Goal: Transaction & Acquisition: Purchase product/service

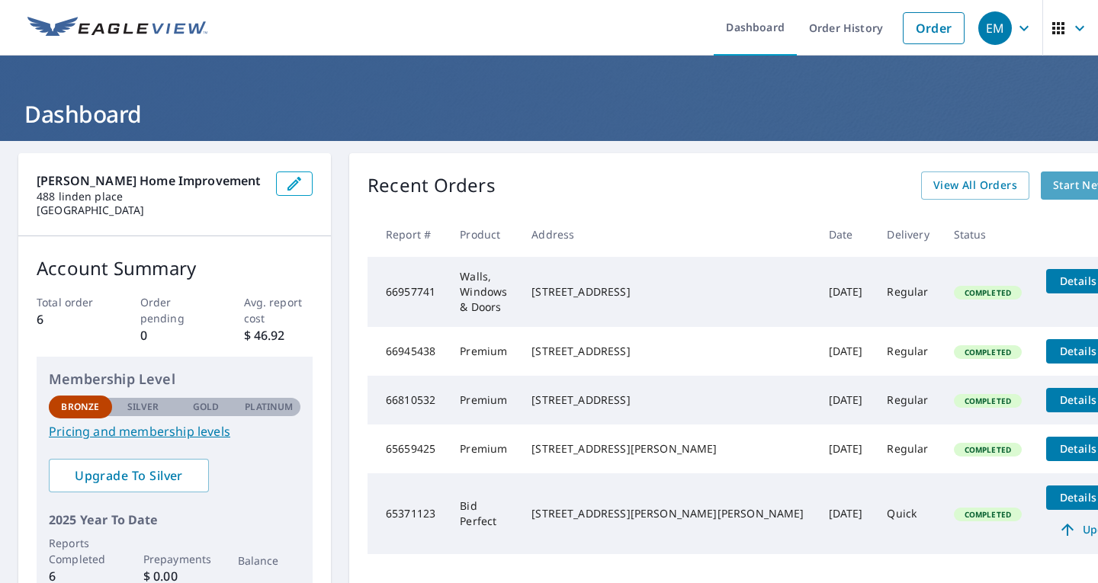
click at [1053, 183] on span "Start New Order" at bounding box center [1097, 185] width 88 height 19
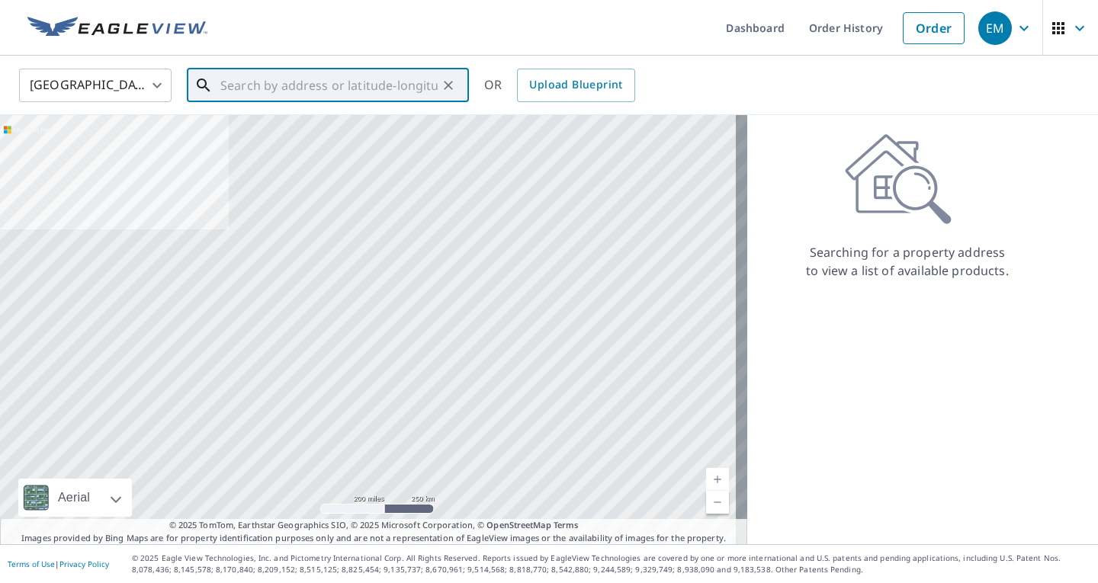
click at [355, 97] on input "text" at bounding box center [328, 85] width 217 height 43
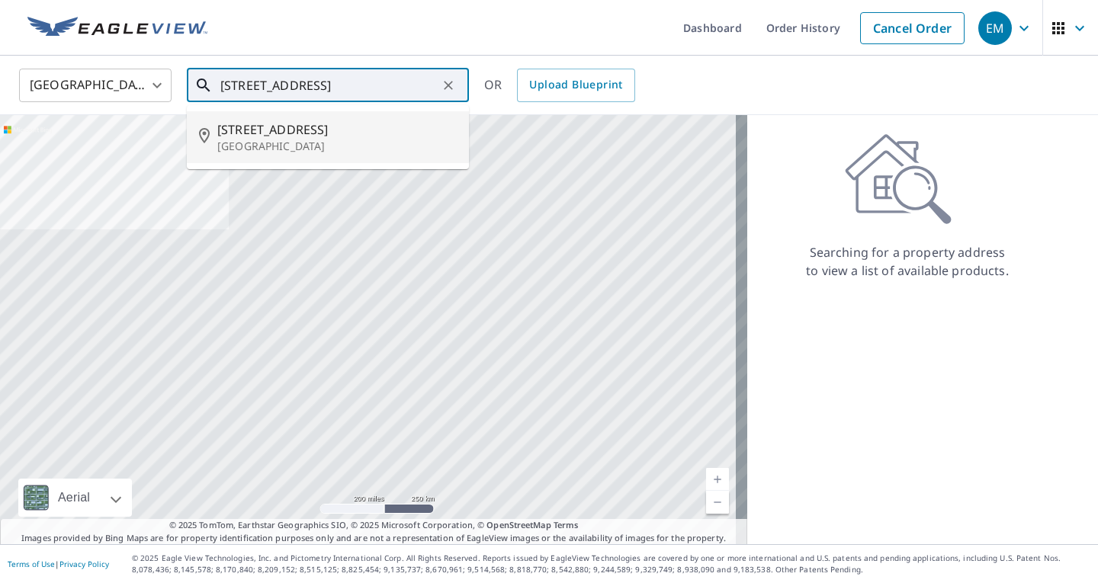
click at [337, 147] on p "[GEOGRAPHIC_DATA]" at bounding box center [336, 146] width 239 height 15
type input "[STREET_ADDRESS]"
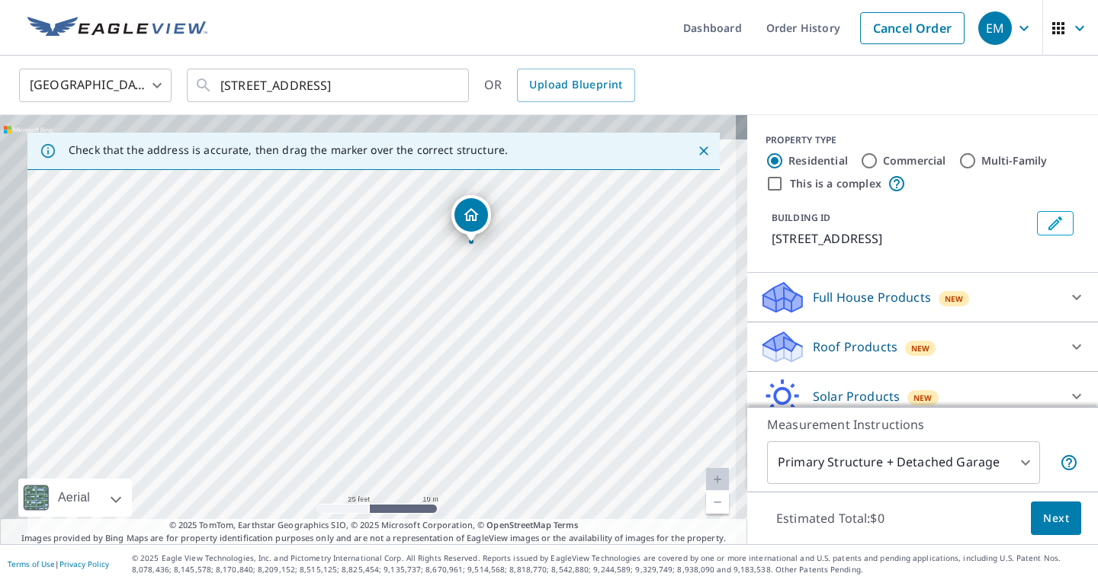
drag, startPoint x: 364, startPoint y: 350, endPoint x: 438, endPoint y: 407, distance: 93.5
click at [438, 407] on div "[STREET_ADDRESS]" at bounding box center [373, 329] width 747 height 429
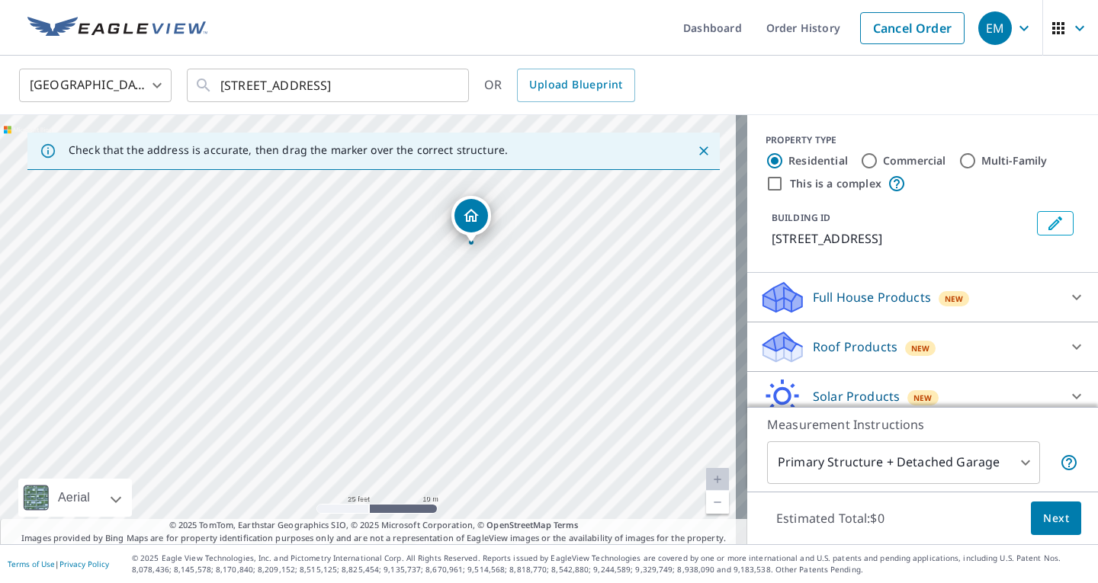
click at [1012, 336] on div "Roof Products New" at bounding box center [908, 347] width 299 height 36
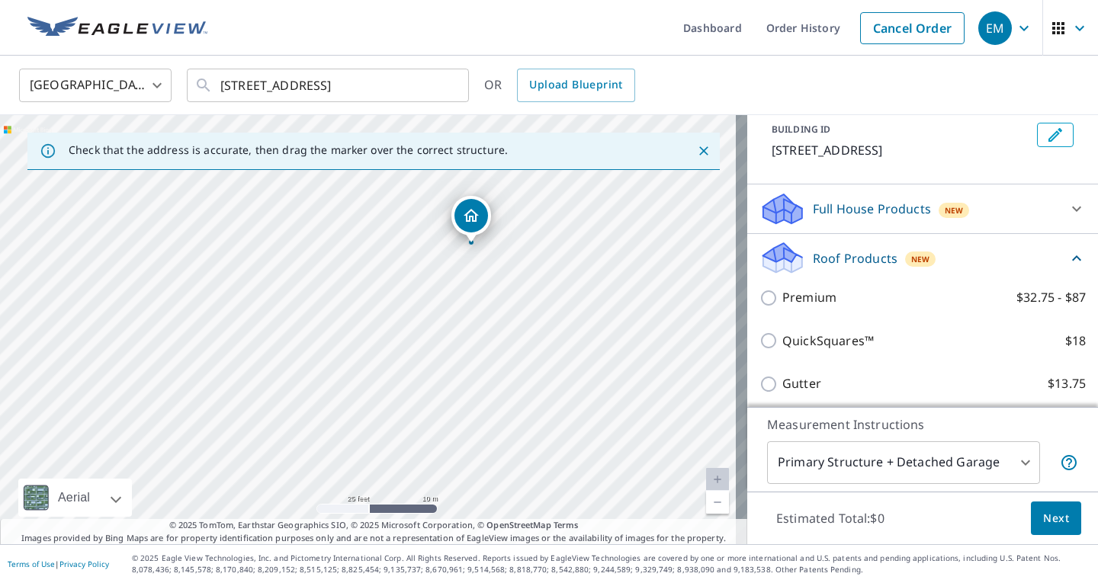
scroll to position [98, 0]
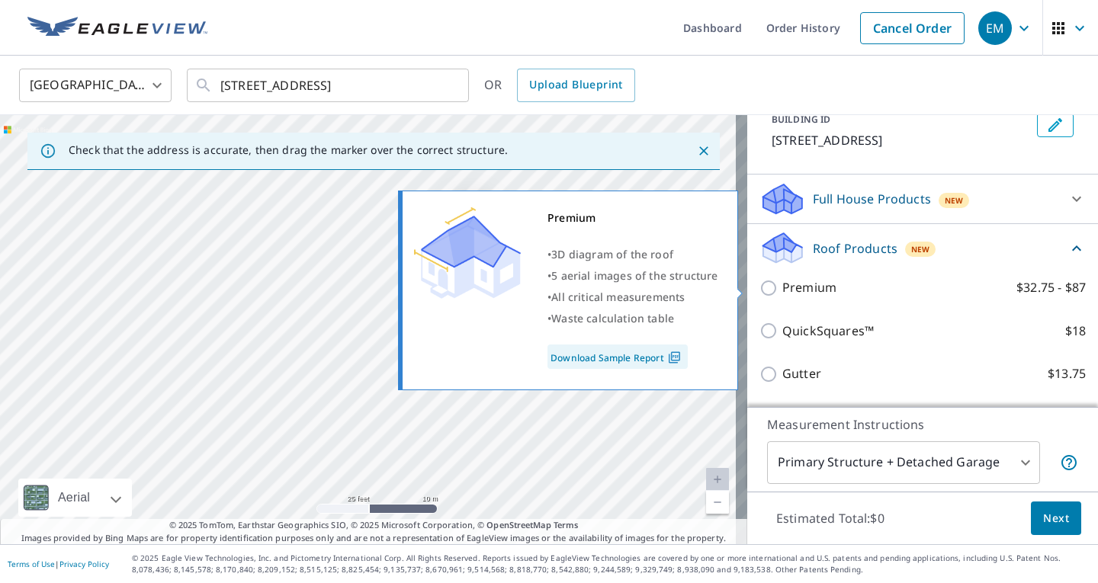
click at [759, 293] on input "Premium $32.75 - $87" at bounding box center [770, 288] width 23 height 18
checkbox input "true"
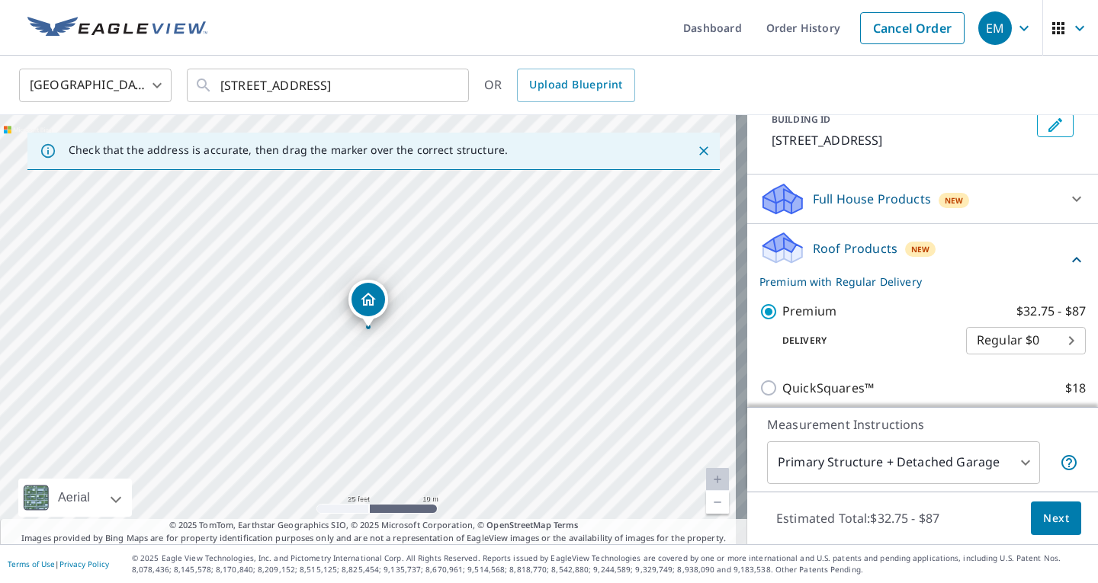
click at [1044, 512] on span "Next" at bounding box center [1056, 518] width 26 height 19
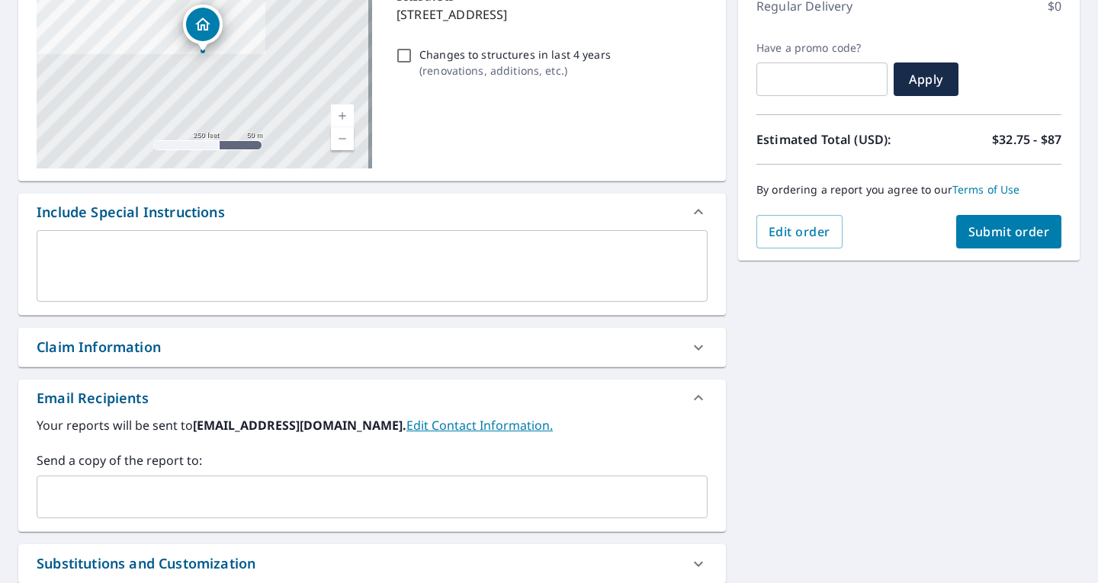
scroll to position [377, 0]
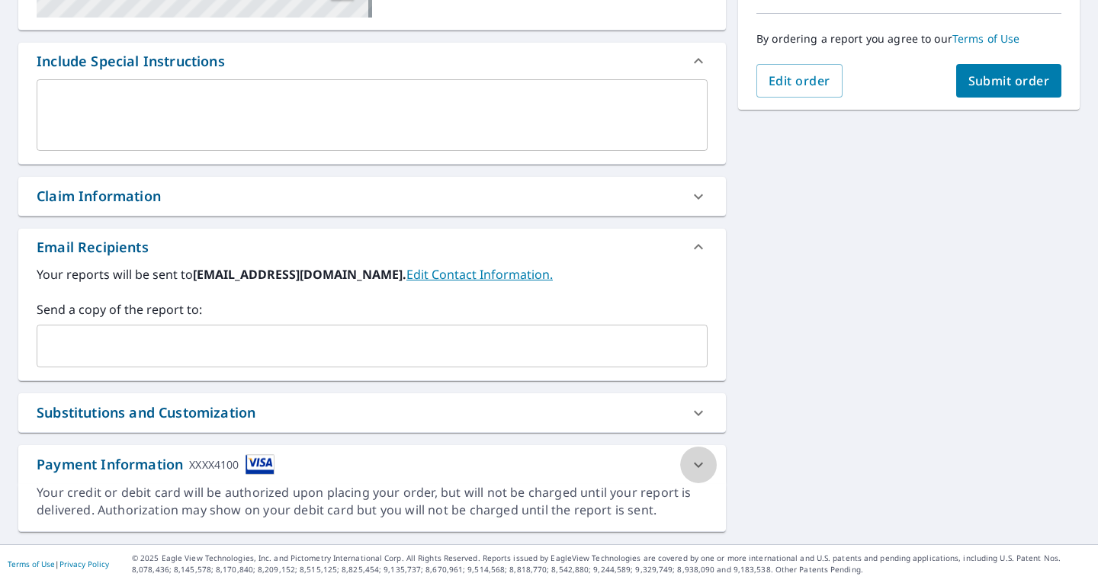
click at [689, 465] on icon at bounding box center [698, 465] width 18 height 18
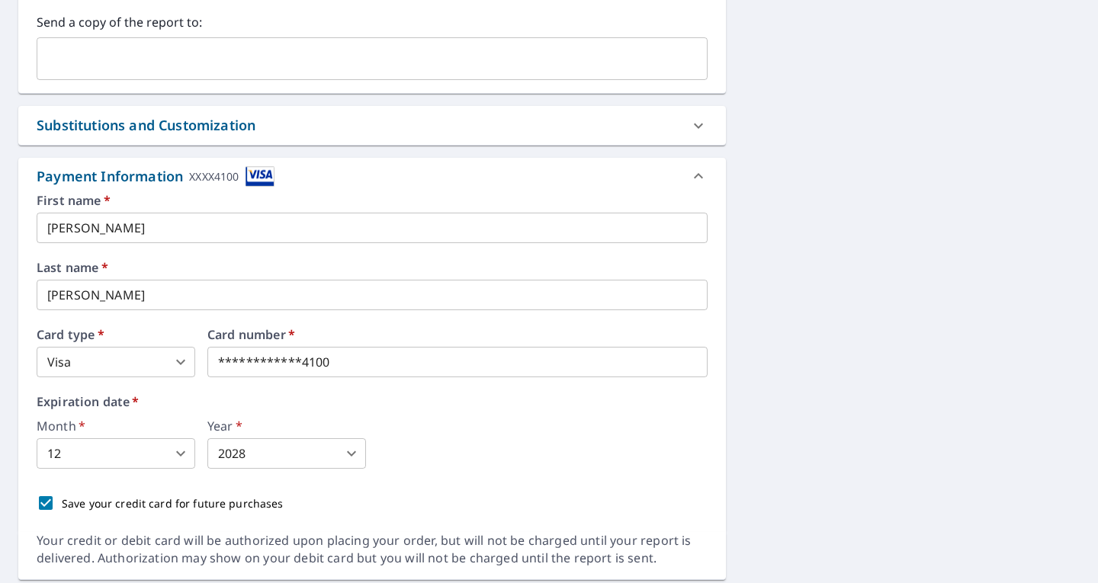
scroll to position [712, 0]
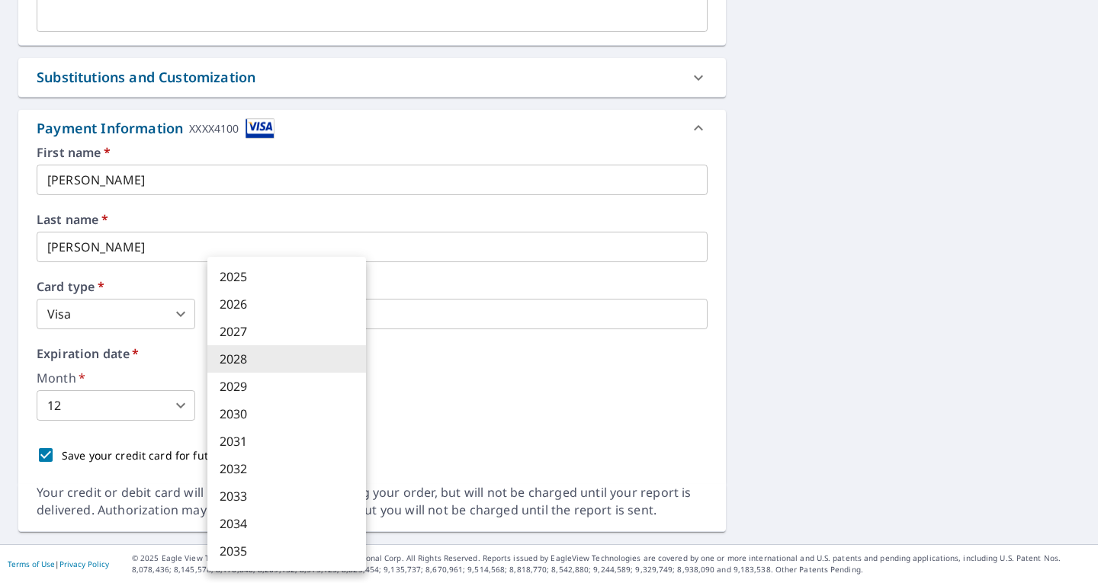
click at [243, 405] on body "EM EM Dashboard Order History Cancel Order EM Dashboard / Finalize Order Finali…" at bounding box center [549, 291] width 1098 height 583
click at [252, 384] on li "2029" at bounding box center [286, 386] width 159 height 27
type input "2029"
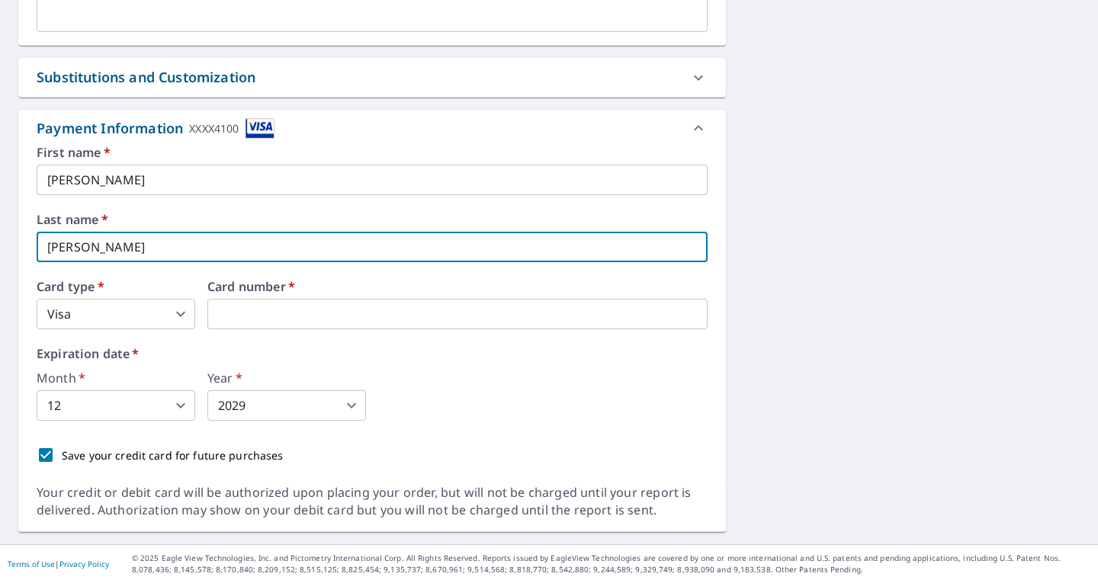
click at [174, 252] on input "[PERSON_NAME]" at bounding box center [372, 247] width 671 height 30
type input "M"
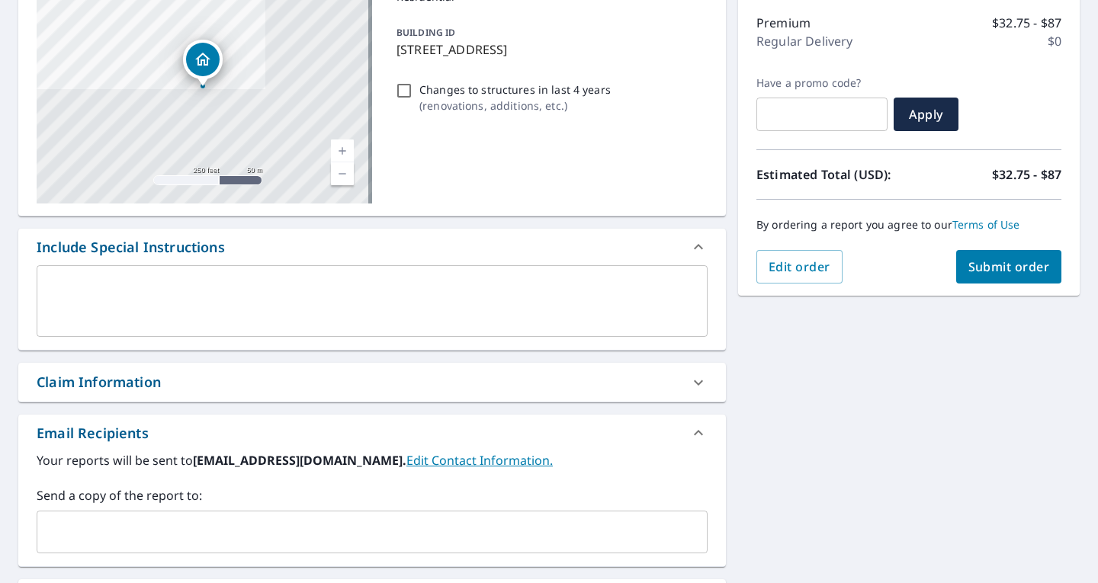
scroll to position [146, 0]
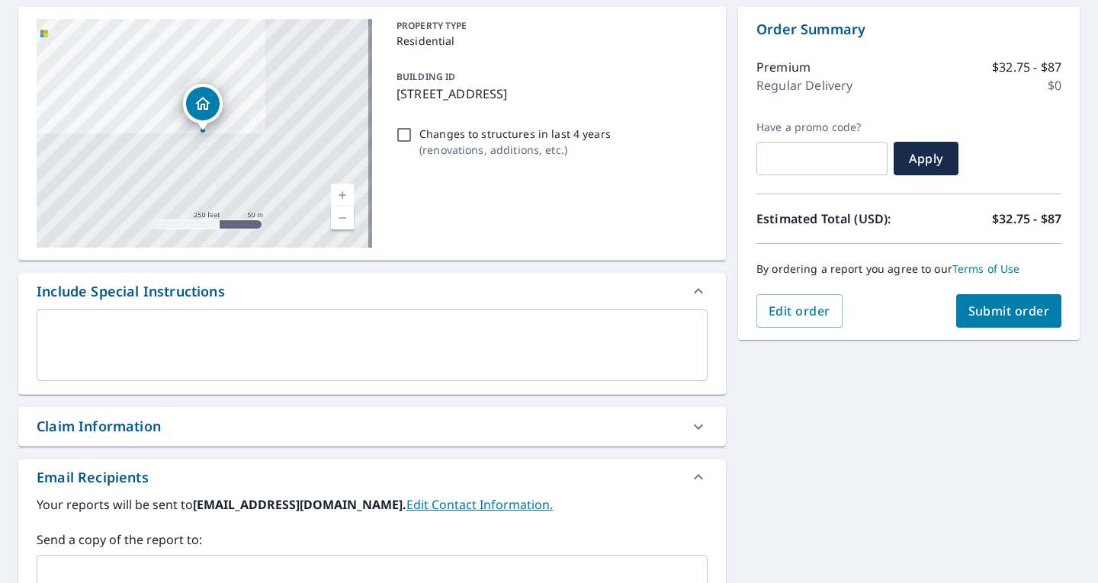
type input "Norocho"
click at [1006, 308] on span "Submit order" at bounding box center [1009, 311] width 82 height 17
